Goal: Task Accomplishment & Management: Complete application form

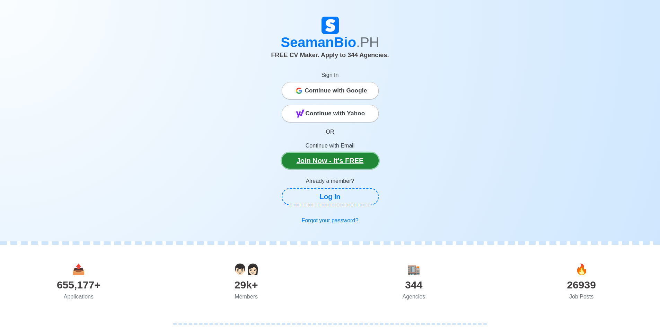
click at [340, 157] on link "Join Now - It's FREE" at bounding box center [329, 161] width 97 height 16
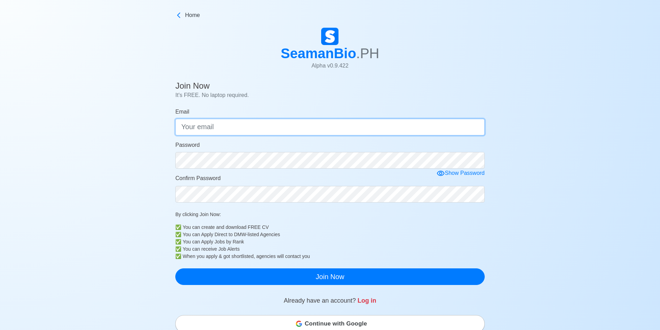
click at [274, 130] on input "Email" at bounding box center [329, 127] width 309 height 17
type input "[EMAIL_ADDRESS][DOMAIN_NAME]"
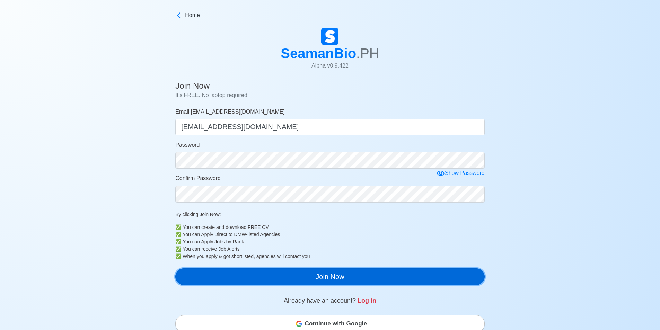
click at [359, 275] on button "Join Now" at bounding box center [329, 276] width 309 height 17
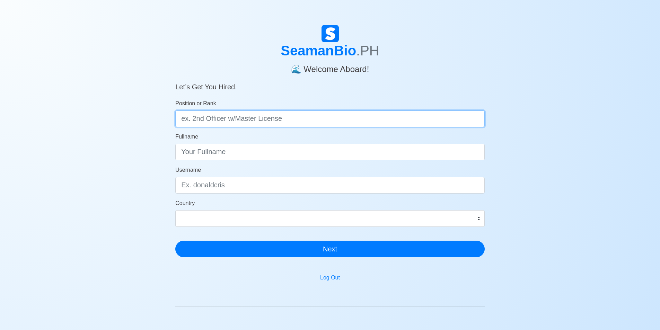
click at [270, 118] on input "Position or Rank" at bounding box center [329, 118] width 309 height 17
click at [216, 121] on input "Deck Cadet with OIC-NW License" at bounding box center [329, 118] width 309 height 17
type input "Deck Cadet/OS with OIC-NW License"
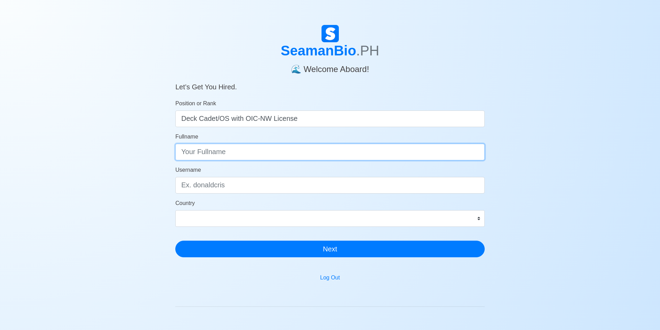
click at [213, 151] on input "Fullname" at bounding box center [329, 152] width 309 height 17
type input "Arnel Lithor Angeles Mediodia"
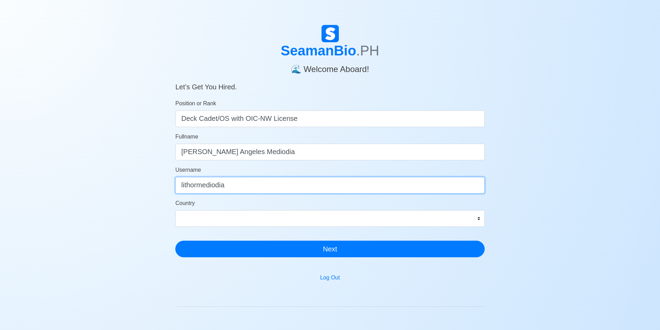
type input "lithormediodia"
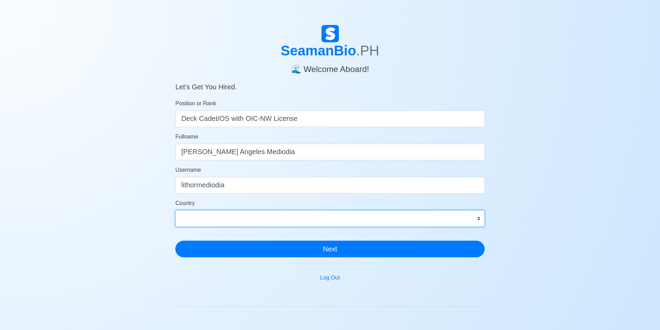
select select "PH"
click at [175, 210] on select "Afghanistan Åland Islands Albania Algeria American Samoa Andorra Angola Anguill…" at bounding box center [329, 218] width 309 height 17
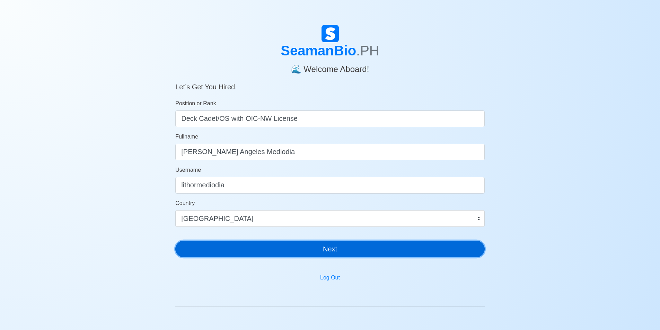
click at [247, 244] on button "Next" at bounding box center [329, 249] width 309 height 17
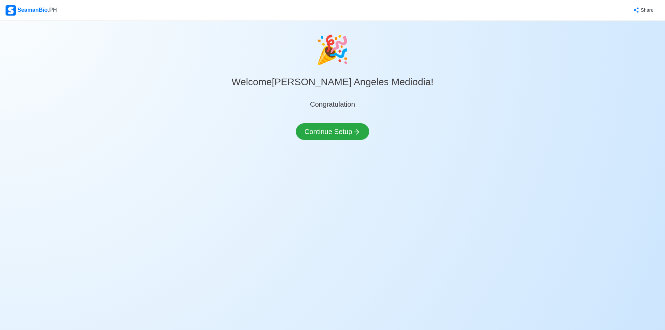
click at [334, 120] on div "🎉 Welcome Arnel Lithor Angeles Mediodia ! Congratulation Continue Setup" at bounding box center [332, 92] width 665 height 127
click at [335, 127] on button "Continue Setup" at bounding box center [332, 131] width 73 height 17
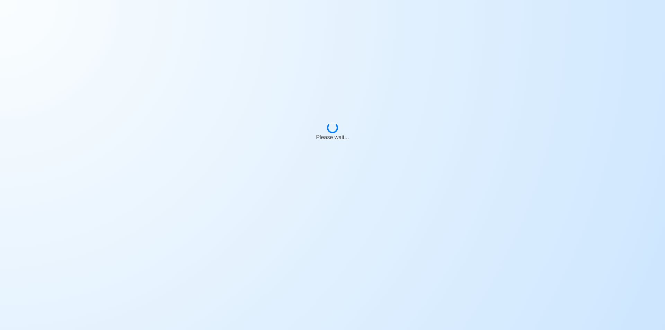
select select "Visible for Hiring"
select select "PH"
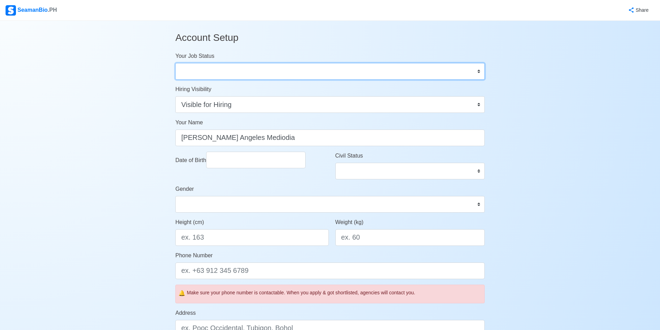
click at [262, 71] on select "Onboard Actively Looking for Job Not Looking for Job" at bounding box center [329, 71] width 309 height 17
select select "Actively Looking for Job"
click at [175, 63] on select "Onboard Actively Looking for Job Not Looking for Job" at bounding box center [329, 71] width 309 height 17
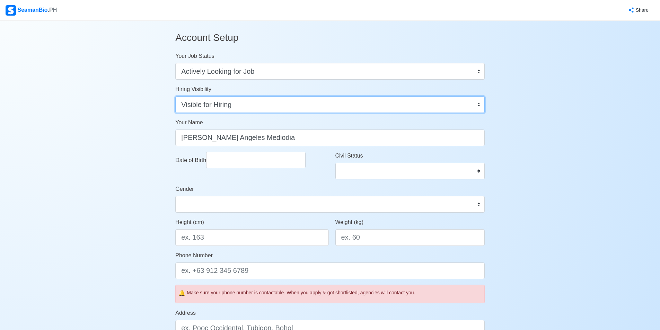
click at [238, 108] on select "Visible for Hiring Not Visible for Hiring" at bounding box center [329, 104] width 309 height 17
click at [175, 96] on select "Visible for Hiring Not Visible for Hiring" at bounding box center [329, 104] width 309 height 17
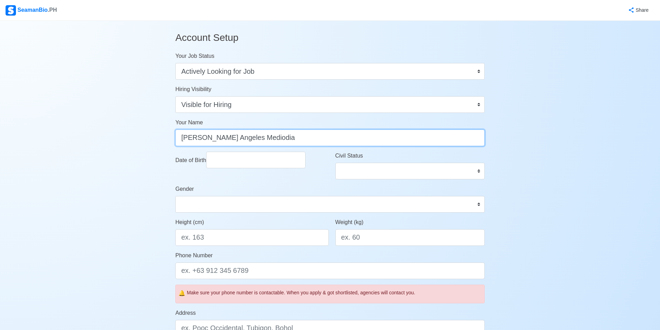
click at [225, 133] on input "Arnel Lithor Angeles Mediodia" at bounding box center [329, 137] width 309 height 17
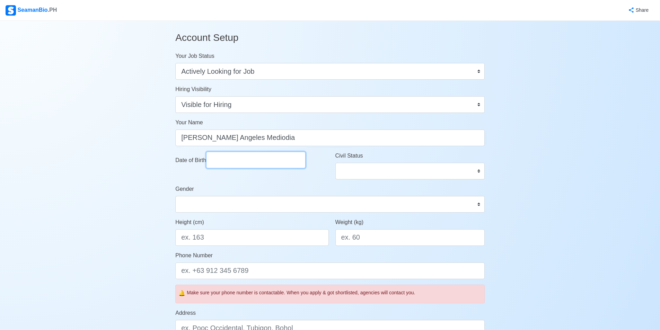
click at [239, 155] on input "Date of Birth" at bounding box center [255, 160] width 99 height 17
select select "****"
select select "*********"
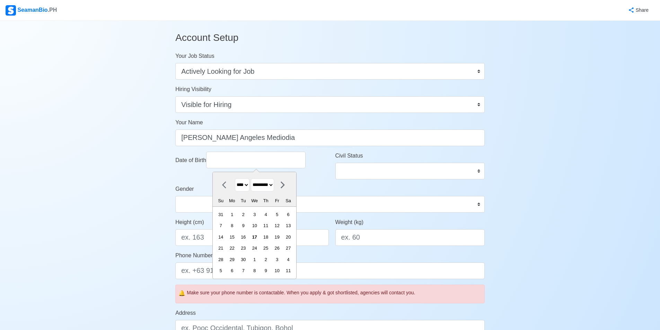
click at [249, 185] on select "**** **** **** **** **** **** **** **** **** **** **** **** **** **** **** ****…" at bounding box center [242, 185] width 15 height 14
select select "****"
click at [235, 178] on select "**** **** **** **** **** **** **** **** **** **** **** **** **** **** **** ****…" at bounding box center [242, 185] width 15 height 14
click at [268, 188] on select "******* ******** ***** ***** *** **** **** ****** ********* ******* ******** **…" at bounding box center [262, 185] width 23 height 14
select select "****"
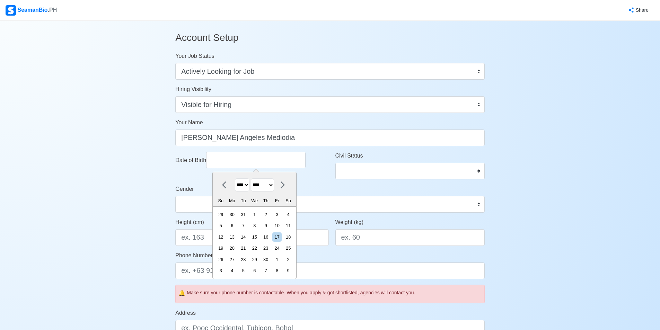
click at [254, 178] on select "******* ******** ***** ***** *** **** **** ****** ********* ******* ******** **…" at bounding box center [262, 185] width 23 height 14
click at [248, 230] on div "6" at bounding box center [243, 225] width 9 height 9
type input "07/06/1999"
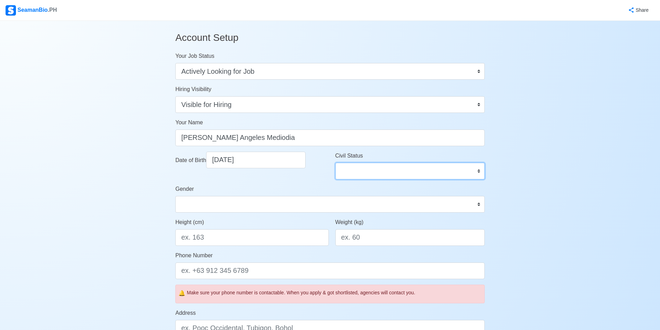
click at [361, 167] on select "Single Married Widowed Separated" at bounding box center [409, 171] width 149 height 17
select select "Single"
click at [335, 163] on select "Single Married Widowed Separated" at bounding box center [409, 171] width 149 height 17
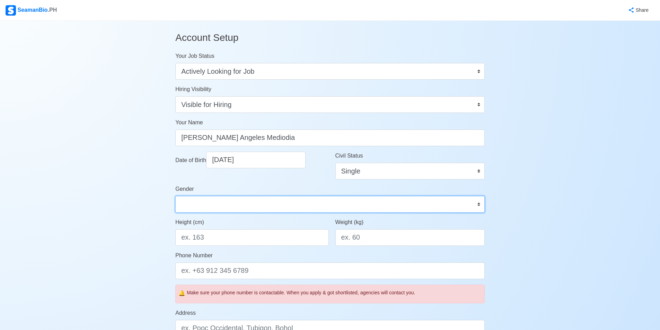
click at [280, 210] on select "Male Female" at bounding box center [329, 204] width 309 height 17
select select "[DEMOGRAPHIC_DATA]"
click at [175, 196] on select "Male Female" at bounding box center [329, 204] width 309 height 17
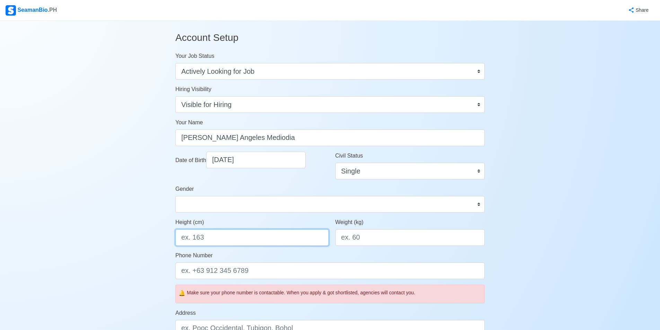
click at [235, 232] on input "Height (cm)" at bounding box center [251, 237] width 153 height 17
click at [265, 249] on div "Height (cm) 186" at bounding box center [250, 234] width 160 height 33
click at [263, 236] on input "18" at bounding box center [251, 237] width 153 height 17
type input "168"
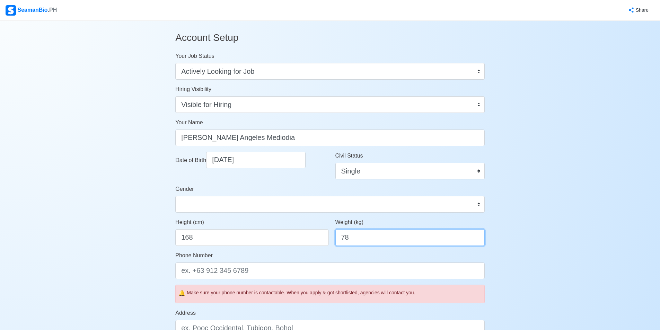
type input "78"
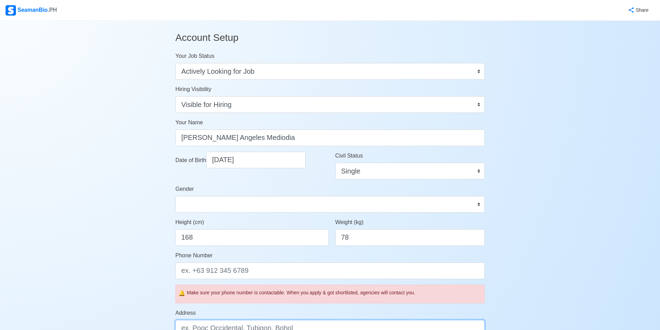
scroll to position [7, 0]
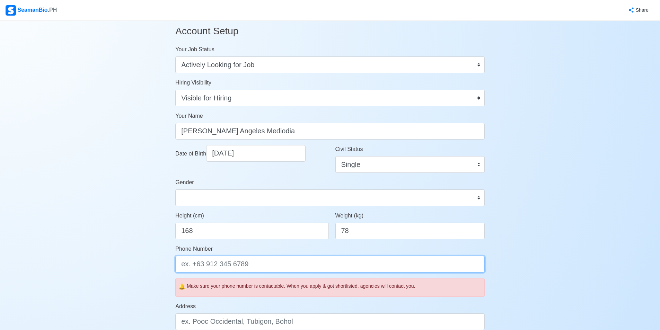
click at [261, 259] on input "Phone Number" at bounding box center [329, 264] width 309 height 17
drag, startPoint x: 192, startPoint y: 265, endPoint x: 180, endPoint y: 264, distance: 11.8
click at [180, 264] on input "+639053270081 /" at bounding box center [329, 264] width 309 height 17
click at [265, 265] on input "+639053270081 /" at bounding box center [329, 264] width 309 height 17
paste input "+63"
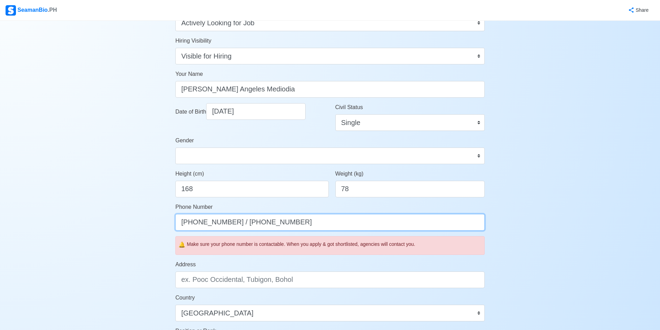
scroll to position [122, 0]
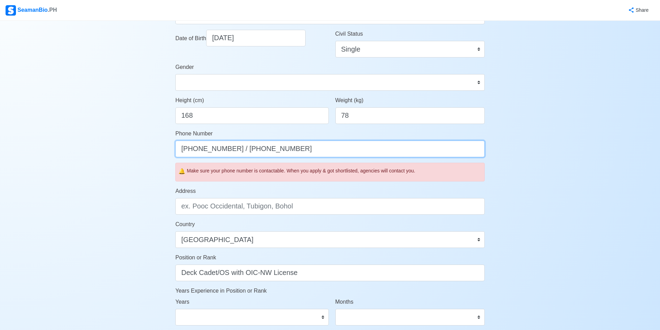
type input "[PHONE_NUMBER] / [PHONE_NUMBER]"
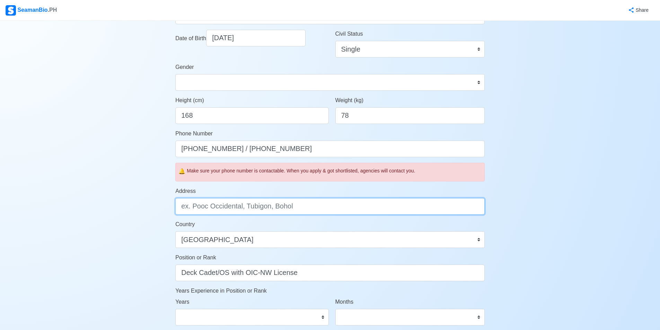
click at [241, 210] on input "Address" at bounding box center [329, 206] width 309 height 17
type input "Paranaque City, Metro Manila, NCR"
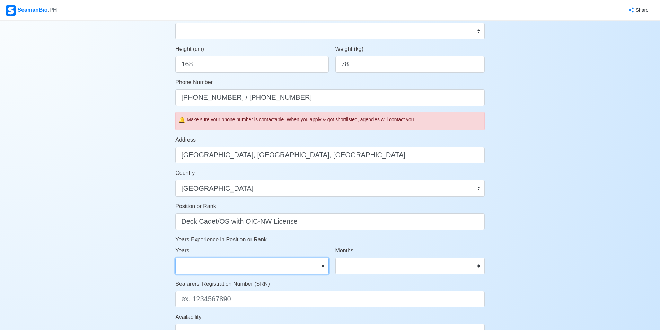
scroll to position [238, 0]
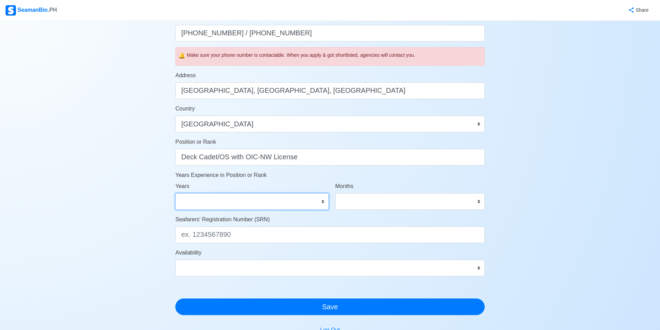
click at [254, 203] on select "0 1 2 3 4 5 6 7 8 9 10 11 12 13 14 15 16 17 18 19 20 21 22 23 24 25 26 27 28 29…" at bounding box center [251, 201] width 153 height 17
click at [175, 193] on select "0 1 2 3 4 5 6 7 8 9 10 11 12 13 14 15 16 17 18 19 20 21 22 23 24 25 26 27 28 29…" at bounding box center [251, 201] width 153 height 17
click at [368, 201] on select "0 1 2 3 4 5 6 7 8 9 10 11" at bounding box center [409, 201] width 149 height 17
drag, startPoint x: 298, startPoint y: 194, endPoint x: 298, endPoint y: 199, distance: 5.2
click at [298, 195] on select "0 1 2 3 4 5 6 7 8 9 10 11 12 13 14 15 16 17 18 19 20 21 22 23 24 25 26 27 28 29…" at bounding box center [251, 201] width 153 height 17
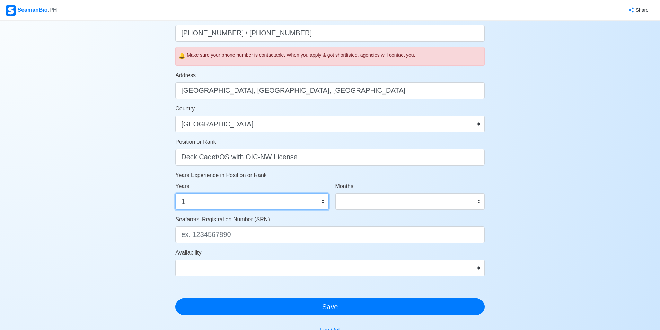
select select "0"
click at [175, 193] on select "0 1 2 3 4 5 6 7 8 9 10 11 12 13 14 15 16 17 18 19 20 21 22 23 24 25 26 27 28 29…" at bounding box center [251, 201] width 153 height 17
click at [376, 201] on select "0 1 2 3 4 5 6 7 8 9 10 11" at bounding box center [409, 201] width 149 height 17
select select "11"
click at [335, 193] on select "0 1 2 3 4 5 6 7 8 9 10 11" at bounding box center [409, 201] width 149 height 17
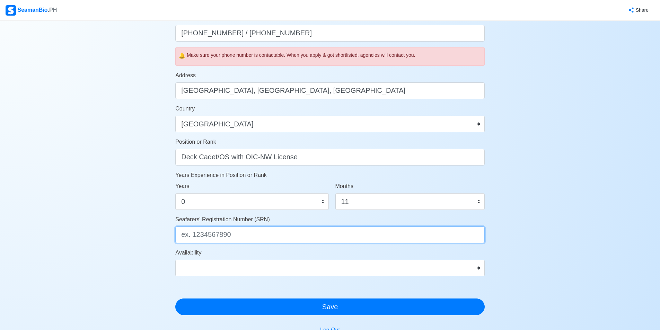
click at [293, 234] on input "Seafarers' Registration Number (SRN)" at bounding box center [329, 234] width 309 height 17
paste input "9907060063"
type input "9907060063"
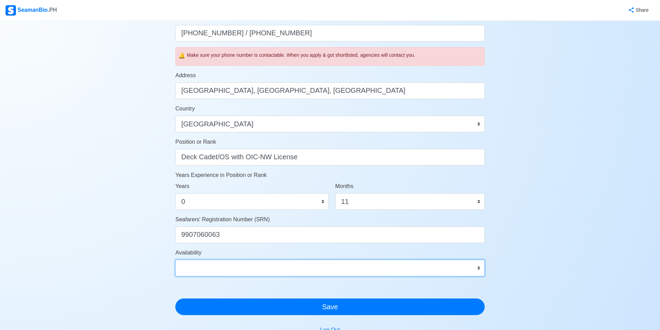
click at [238, 263] on select "Immediate Oct 2025 Nov 2025 Dec 2025 Jan 2026 Feb 2026 Mar 2026 Apr 2026 May 20…" at bounding box center [329, 268] width 309 height 17
select select "4102416000000"
click at [175, 260] on select "Immediate Oct 2025 Nov 2025 Dec 2025 Jan 2026 Feb 2026 Mar 2026 Apr 2026 May 20…" at bounding box center [329, 268] width 309 height 17
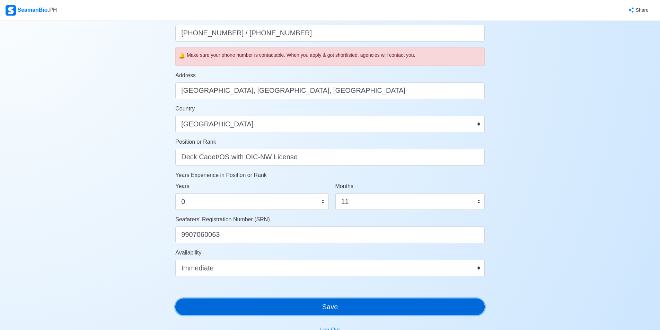
click at [303, 308] on button "Save" at bounding box center [329, 306] width 309 height 17
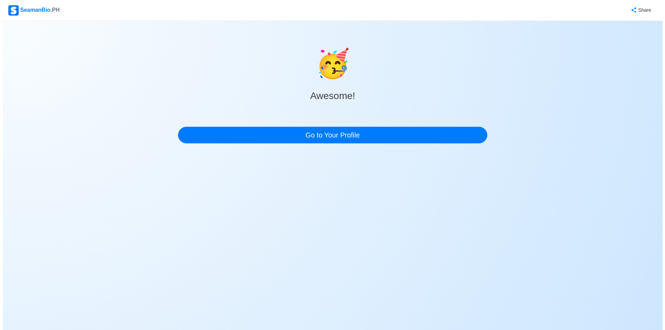
scroll to position [0, 0]
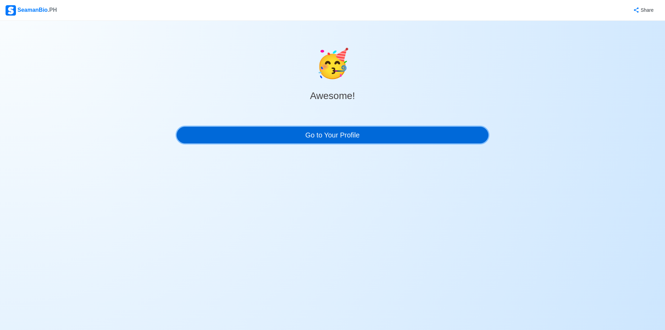
click at [272, 138] on link "Go to Your Profile" at bounding box center [333, 135] width 312 height 17
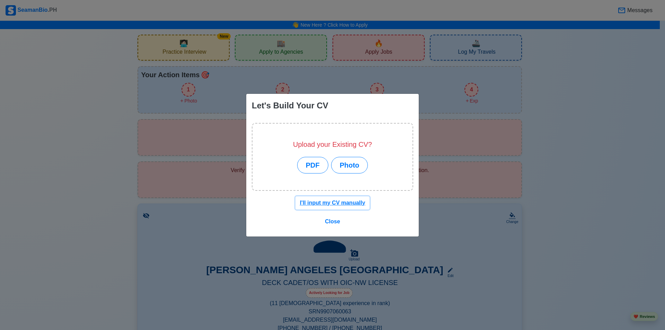
click at [335, 204] on u "I'll input my CV manually" at bounding box center [332, 203] width 65 height 6
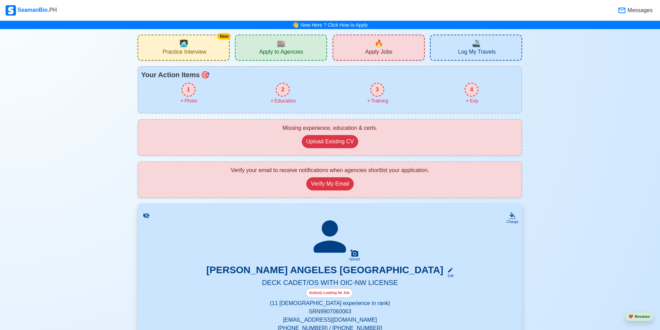
click at [195, 88] on div "1" at bounding box center [188, 90] width 14 height 14
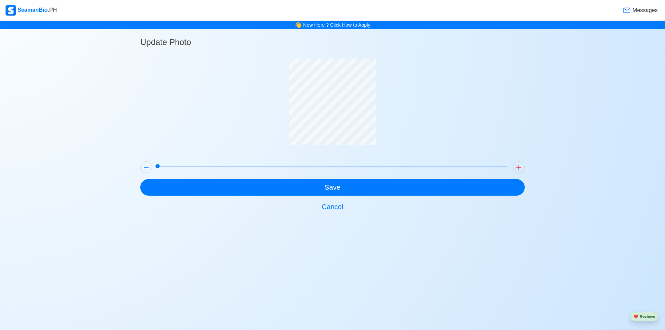
drag, startPoint x: 160, startPoint y: 165, endPoint x: 186, endPoint y: 169, distance: 25.8
click at [72, 160] on div "Update Photo Save Cancel" at bounding box center [332, 122] width 665 height 186
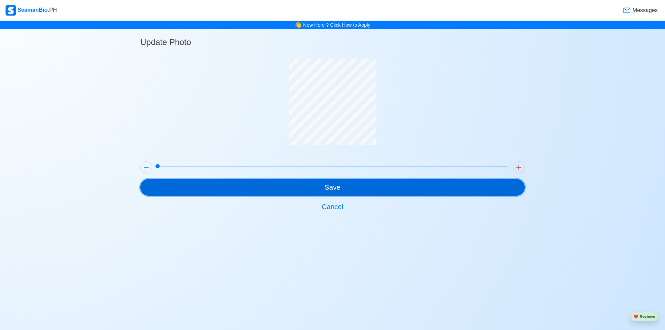
click at [361, 193] on button "Save" at bounding box center [332, 187] width 384 height 17
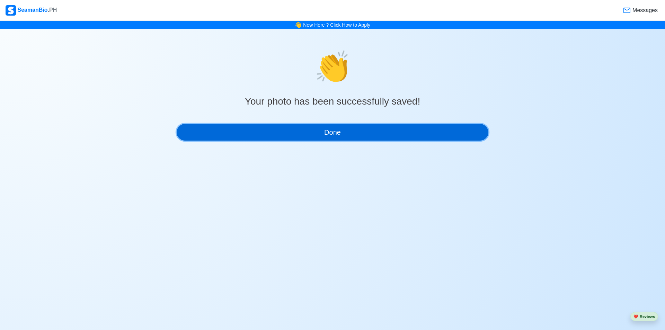
click at [355, 134] on button "Done" at bounding box center [333, 132] width 312 height 17
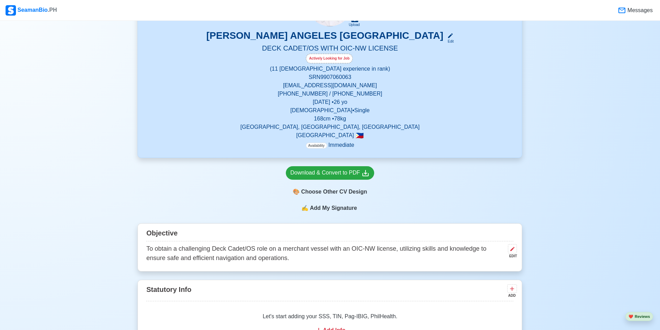
scroll to position [346, 0]
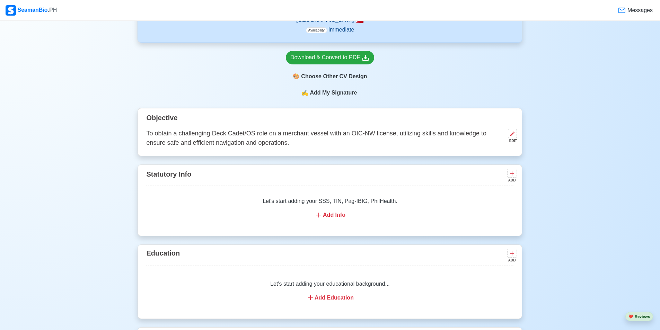
click at [336, 214] on div "Add Info" at bounding box center [329, 215] width 350 height 8
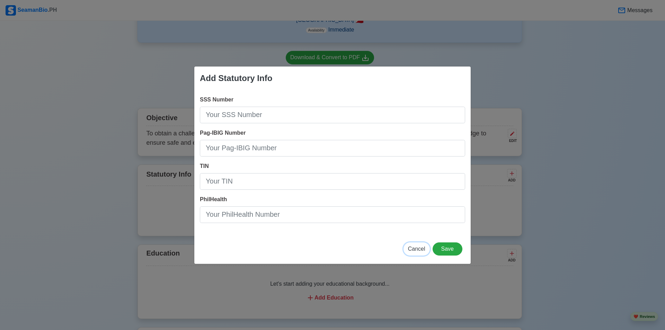
click at [420, 244] on button "Cancel" at bounding box center [416, 248] width 26 height 13
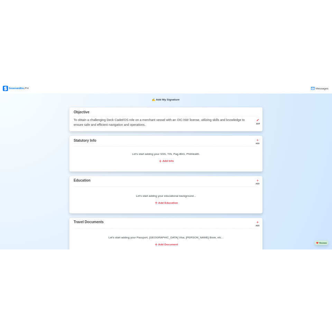
scroll to position [462, 0]
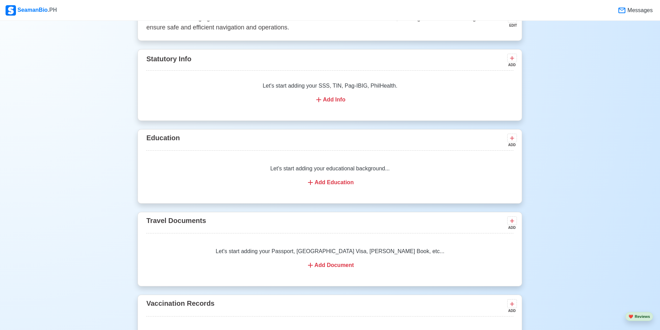
click at [348, 186] on div "Add Education" at bounding box center [329, 182] width 350 height 8
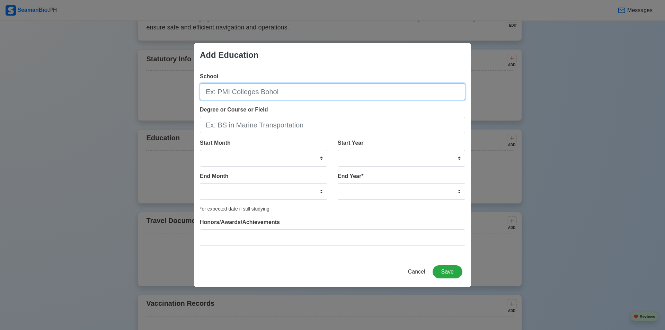
click at [269, 90] on input "School" at bounding box center [332, 91] width 265 height 17
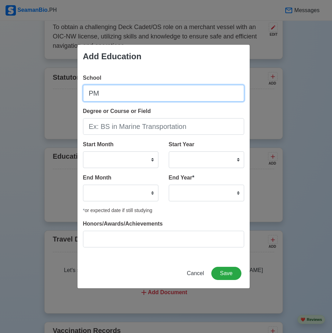
click at [142, 91] on input "PM" at bounding box center [163, 93] width 161 height 17
click at [179, 86] on input "PM" at bounding box center [163, 93] width 161 height 17
paste input "PHILIPPINE MERCHANT MARINE SCHOOL - LAS PIÑAS"
type input "PHILIPPINE MERCHANT MARINE SCHOOL - LAS PIÑAS"
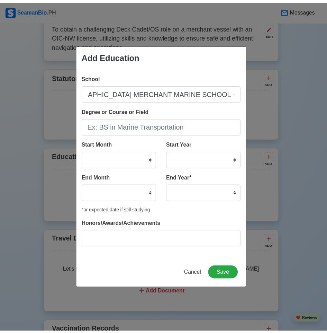
scroll to position [0, 0]
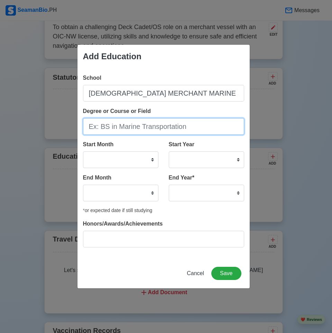
click at [156, 126] on input "Degree or Course or Field" at bounding box center [163, 126] width 161 height 17
paste input "BS IN MARINE TRANSPORTATION"
drag, startPoint x: 102, startPoint y: 131, endPoint x: 55, endPoint y: 123, distance: 48.1
click at [57, 123] on div "Add Education School PHILIPPINE MERCHANT MARINE SCHOOL - LAS PIÑAS Degree or Co…" at bounding box center [166, 166] width 332 height 333
type input "BS IN MARINE TRANSPORTATION"
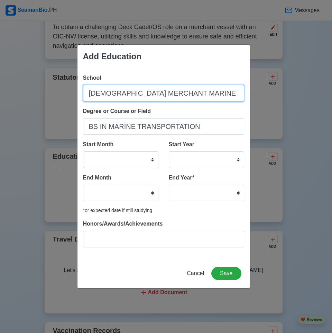
drag, startPoint x: 104, startPoint y: 96, endPoint x: 37, endPoint y: 88, distance: 67.3
click at [43, 88] on div "Add Education School PHILIPPINE MERCHANT MARINE SCHOOL - LAS PIÑAS Degree or Co…" at bounding box center [166, 166] width 332 height 333
type input "PHILIPPINE MERCHANT MARINE SCHOOL - LAS PIÑAS"
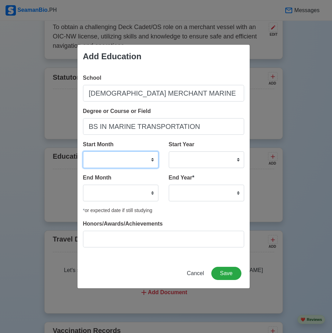
click at [140, 158] on select "January February March April May June July August September October November De…" at bounding box center [120, 159] width 75 height 17
click at [142, 162] on select "January February March April May June July August September October November De…" at bounding box center [120, 159] width 75 height 17
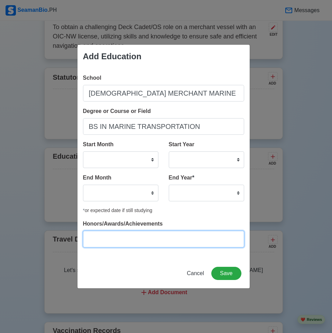
click at [132, 236] on input "Honors/Awards/Achievements" at bounding box center [163, 239] width 161 height 17
click at [161, 235] on input "Honors/Awards/Achievements" at bounding box center [163, 239] width 161 height 17
type input "Summa Cum Laude"
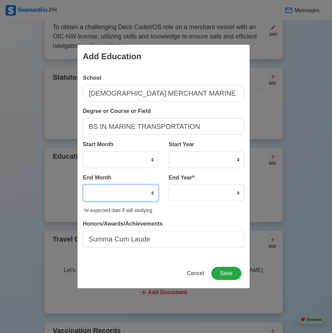
click at [134, 201] on select "January February March April May June July August September October November De…" at bounding box center [120, 193] width 75 height 17
click at [181, 218] on div "School PHILIPPINE MERCHANT MARINE SCHOOL - LAS PIÑAS Degree or Course or Field …" at bounding box center [164, 163] width 172 height 190
click at [146, 170] on div "Start Month January February March April May June July August September October…" at bounding box center [123, 156] width 81 height 33
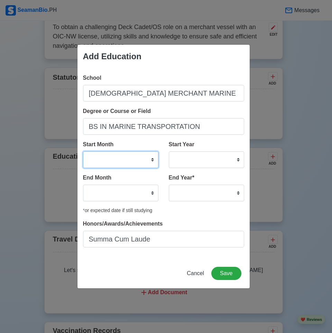
click at [144, 166] on select "January February March April May June July August September October November De…" at bounding box center [120, 159] width 75 height 17
click at [197, 216] on div "School PHILIPPINE MERCHANT MARINE SCHOOL - LAS PIÑAS Degree or Course or Field …" at bounding box center [164, 163] width 172 height 190
click at [192, 196] on select "2035 2034 2033 2032 2031 2030 2029 2028 2027 2026 2025 2024 2023 2022 2021 2020…" at bounding box center [206, 193] width 75 height 17
select select "2024"
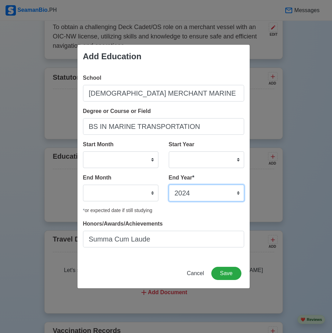
click at [169, 185] on select "2035 2034 2033 2032 2031 2030 2029 2028 2027 2026 2025 2024 2023 2022 2021 2020…" at bounding box center [206, 193] width 75 height 17
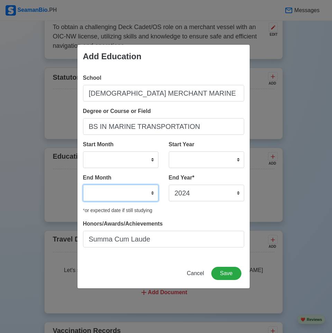
click at [137, 189] on select "January February March April May June July August September October November De…" at bounding box center [120, 193] width 75 height 17
click at [83, 185] on select "January February March April May June July August September October November De…" at bounding box center [120, 193] width 75 height 17
click at [115, 189] on select "January February March April May June July August September October November De…" at bounding box center [120, 193] width 75 height 17
select select "November"
click at [83, 185] on select "January February March April May June July August September October November De…" at bounding box center [120, 193] width 75 height 17
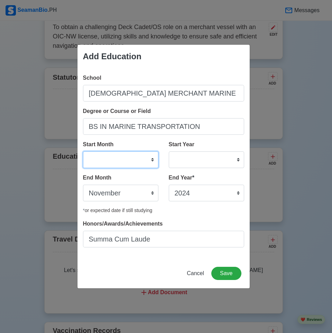
click at [126, 155] on select "January February March April May June July August September October November De…" at bounding box center [120, 159] width 75 height 17
click at [196, 164] on select "2025 2024 2023 2022 2021 2020 2019 2018 2017 2016 2015 2014 2013 2012 2011 2010…" at bounding box center [206, 159] width 75 height 17
select select "2019"
click at [169, 151] on select "2025 2024 2023 2022 2021 2020 2019 2018 2017 2016 2015 2014 2013 2012 2011 2010…" at bounding box center [206, 159] width 75 height 17
click at [126, 167] on select "January February March April May June July August September October November De…" at bounding box center [120, 159] width 75 height 17
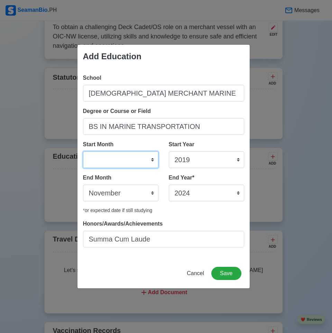
select select "June"
click at [83, 151] on select "January February March April May June July August September October November De…" at bounding box center [120, 159] width 75 height 17
click at [230, 274] on button "Save" at bounding box center [227, 273] width 30 height 13
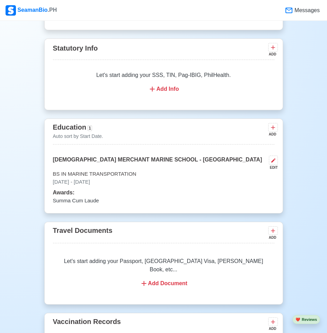
scroll to position [519, 0]
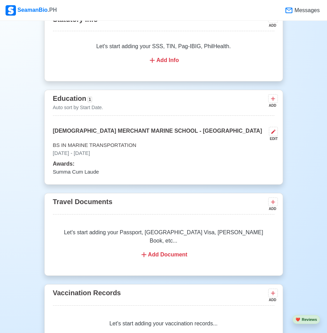
click at [172, 250] on div "Add Document" at bounding box center [163, 254] width 205 height 8
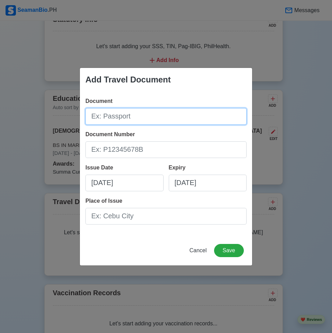
click at [141, 121] on input "Document" at bounding box center [166, 116] width 161 height 17
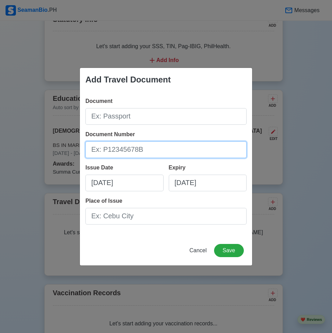
click at [174, 143] on input "Document Number" at bounding box center [166, 149] width 161 height 17
click at [210, 107] on div "Document" at bounding box center [166, 111] width 161 height 28
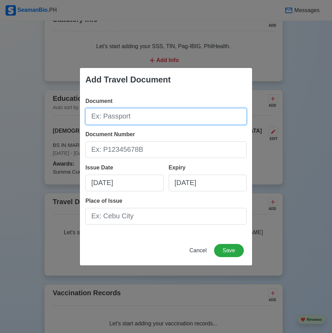
click at [208, 110] on input "Document" at bounding box center [166, 116] width 161 height 17
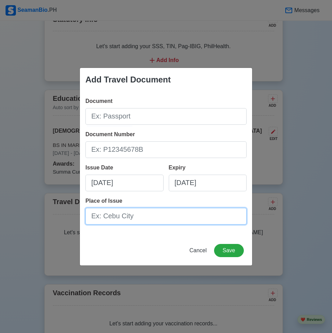
click at [162, 209] on input "Place of Issue" at bounding box center [166, 216] width 161 height 17
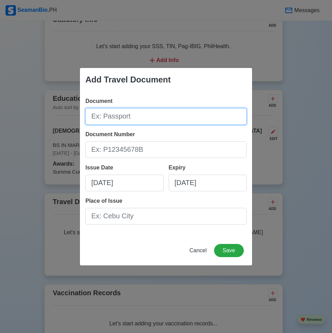
click at [143, 121] on input "Document" at bounding box center [166, 116] width 161 height 17
type input "Passport"
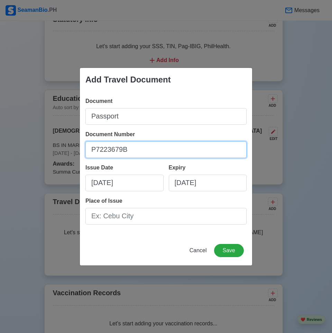
type input "P7223679B"
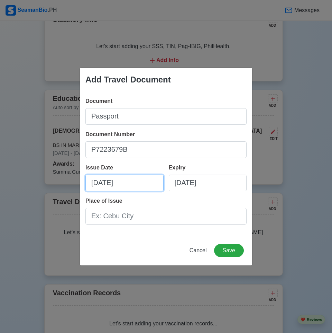
select select "****"
select select "*********"
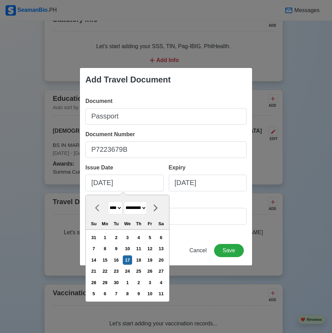
click at [116, 208] on select "**** **** **** **** **** **** **** **** **** **** **** **** **** **** **** ****…" at bounding box center [115, 208] width 15 height 14
select select "****"
click at [108, 201] on select "**** **** **** **** **** **** **** **** **** **** **** **** **** **** **** ****…" at bounding box center [115, 208] width 15 height 14
click at [146, 208] on select "******* ******** ***** ***** *** **** **** ****** ********* ******* ******** **…" at bounding box center [135, 208] width 23 height 14
select select "****"
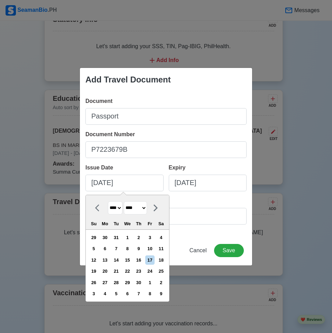
click at [127, 201] on select "******* ******** ***** ***** *** **** **** ****** ********* ******* ******** **…" at bounding box center [135, 208] width 23 height 14
click at [108, 271] on div "19" at bounding box center [104, 270] width 9 height 9
type input "07/19/2021"
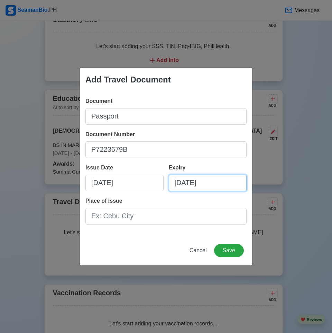
click at [191, 186] on input "09/17/2025" at bounding box center [208, 182] width 78 height 17
select select "****"
select select "*********"
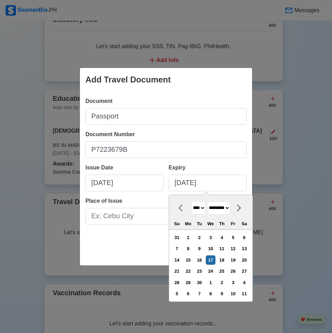
click at [200, 206] on select "**** **** **** **** **** **** **** **** **** **** **** **** **** **** **** ****…" at bounding box center [198, 208] width 15 height 14
select select "****"
click at [191, 201] on select "**** **** **** **** **** **** **** **** **** **** **** **** **** **** **** ****…" at bounding box center [198, 208] width 15 height 14
click at [224, 208] on select "******* ******** ***** ***** *** **** **** ****** ********* ******* ******** **…" at bounding box center [218, 208] width 23 height 14
select select "****"
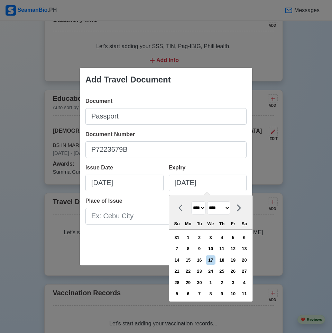
click at [210, 201] on select "******* ******** ***** ***** *** **** **** ****** ********* ******* ******** **…" at bounding box center [218, 208] width 23 height 14
click at [238, 260] on div "18" at bounding box center [233, 259] width 9 height 9
type input "07/18/2031"
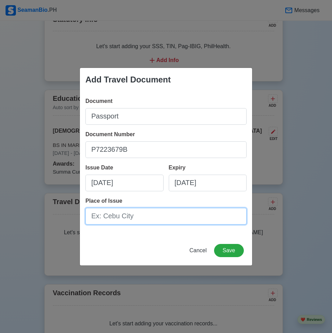
click at [177, 220] on input "Place of Issue" at bounding box center [166, 216] width 161 height 17
type input "d"
type input "DFA Manila"
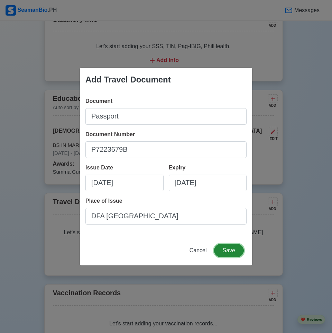
click at [236, 252] on button "Save" at bounding box center [229, 250] width 30 height 13
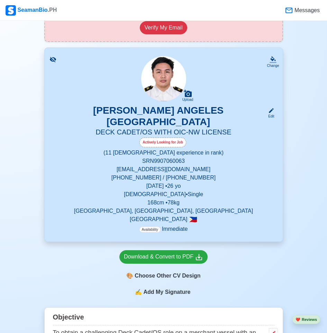
scroll to position [0, 0]
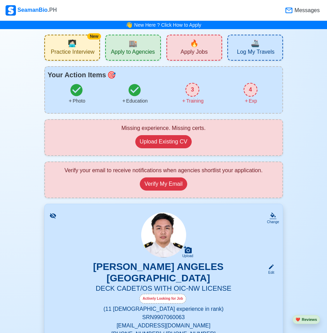
click at [195, 89] on div "3" at bounding box center [193, 90] width 14 height 14
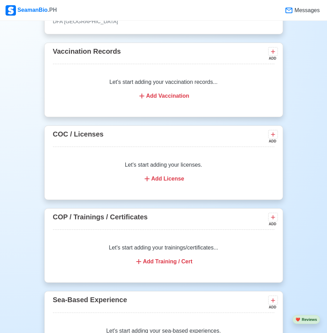
scroll to position [596, 0]
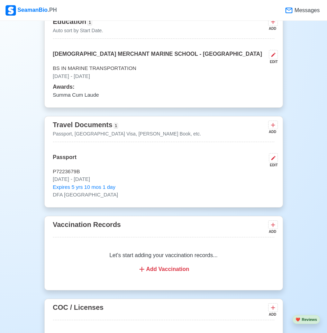
click at [175, 265] on div "Add Vaccination" at bounding box center [163, 269] width 205 height 8
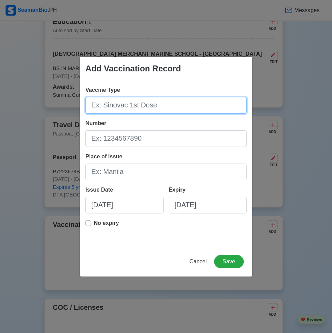
click at [114, 104] on input "Vaccine Type" at bounding box center [166, 105] width 161 height 17
paste input "CoronaVac - Sinovac"
drag, startPoint x: 107, startPoint y: 107, endPoint x: 51, endPoint y: 99, distance: 56.4
click at [51, 99] on div "Add Vaccination Record Vaccine Type CoronaVac - Sinovac Number Place of Issue I…" at bounding box center [166, 166] width 332 height 333
type input "CoronaVac - Sinovac"
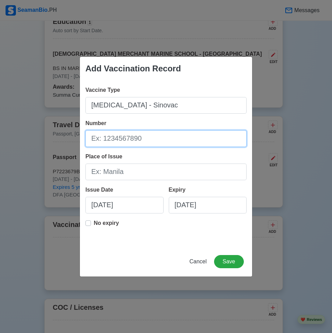
click at [171, 136] on input "Number" at bounding box center [166, 138] width 161 height 17
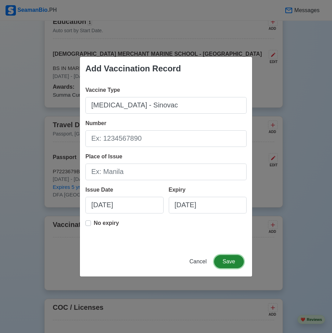
click at [238, 261] on button "Save" at bounding box center [229, 261] width 30 height 13
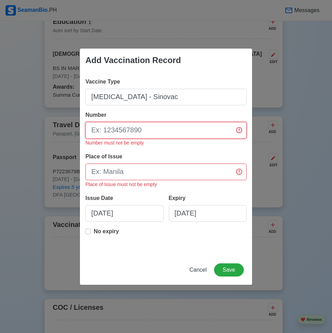
click at [171, 130] on input "Number" at bounding box center [166, 130] width 161 height 17
click at [204, 273] on button "Cancel" at bounding box center [198, 269] width 26 height 13
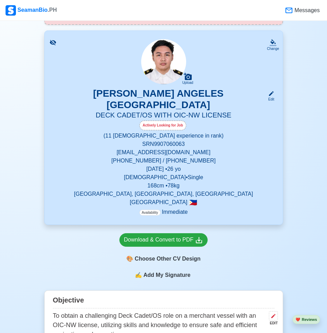
scroll to position [346, 0]
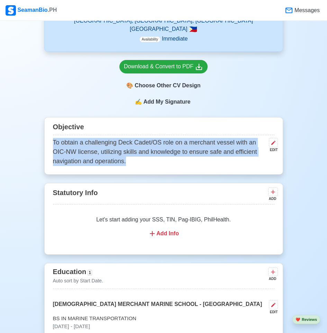
drag, startPoint x: 134, startPoint y: 154, endPoint x: 50, endPoint y: 137, distance: 86.0
click at [50, 137] on div "Objective To obtain a challenging Deck Cadet/OS role on a merchant vessel with …" at bounding box center [163, 145] width 239 height 57
copy p "To obtain a challenging Deck Cadet/OS role on a merchant vessel with an OIC-NW …"
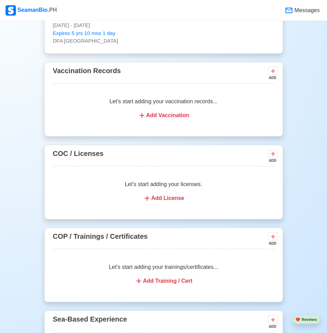
scroll to position [808, 0]
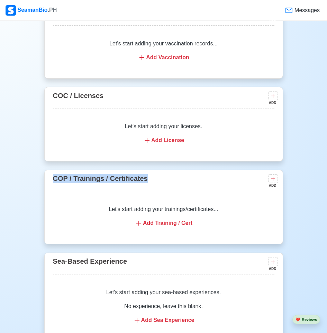
drag, startPoint x: 150, startPoint y: 175, endPoint x: 53, endPoint y: 174, distance: 97.6
click at [53, 174] on div "COP / Trainings / Certificates ADD" at bounding box center [164, 182] width 222 height 18
copy span "COP / Trainings / Certificates"
drag, startPoint x: 107, startPoint y: 89, endPoint x: 54, endPoint y: 89, distance: 53.0
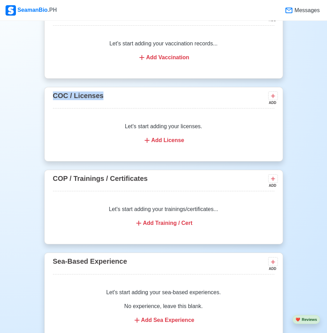
click at [54, 90] on div "COC / Licenses ADD" at bounding box center [164, 99] width 222 height 18
copy span "COC / Licenses"
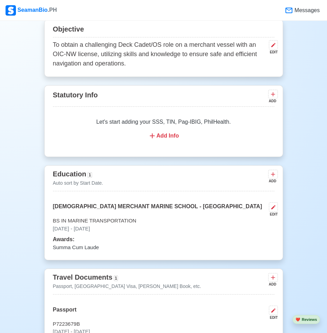
scroll to position [346, 0]
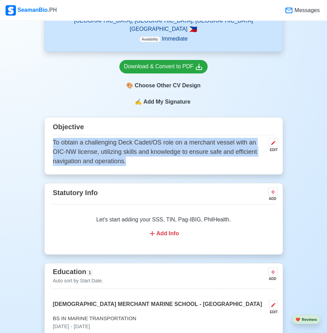
drag, startPoint x: 143, startPoint y: 156, endPoint x: 48, endPoint y: 133, distance: 97.2
click at [48, 133] on div "Objective To obtain a challenging Deck Cadet/OS role on a merchant vessel with …" at bounding box center [163, 145] width 239 height 57
copy p "To obtain a challenging Deck Cadet/OS role on a merchant vessel with an OIC-NW …"
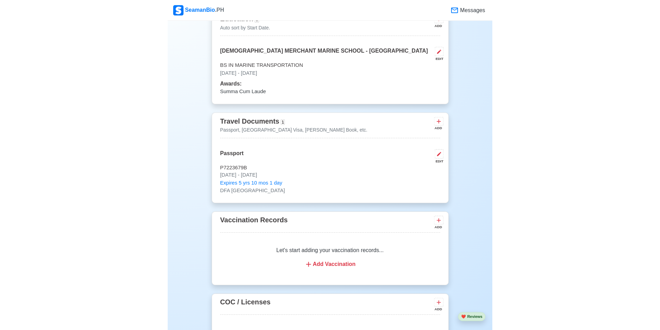
scroll to position [577, 0]
